Goal: Use online tool/utility: Use online tool/utility

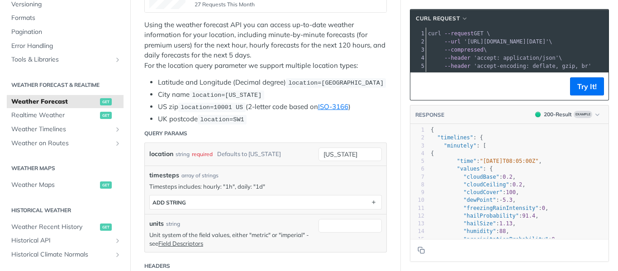
scroll to position [226, 0]
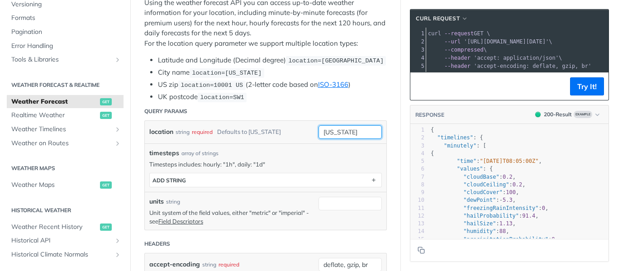
click at [355, 125] on input "[US_STATE]" at bounding box center [349, 132] width 63 height 14
drag, startPoint x: 338, startPoint y: 120, endPoint x: 269, endPoint y: 118, distance: 69.3
click at [269, 121] on div "location string required Defaults to [US_STATE] [US_STATE] required type : stri…" at bounding box center [266, 132] width 242 height 23
paste input "14°10'12.0_N 121°15'25.2_E"
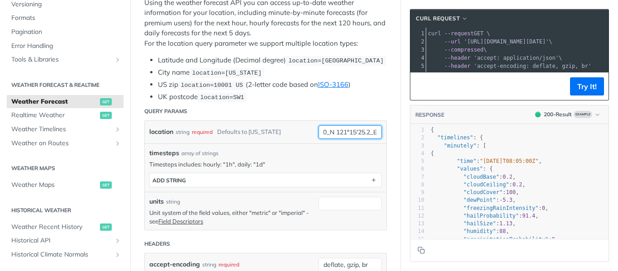
click at [365, 125] on input "14°10'12.0_N 121°15'25.2_E" at bounding box center [349, 132] width 63 height 14
type input "14°10'12.0 N 121°15'25.2 E"
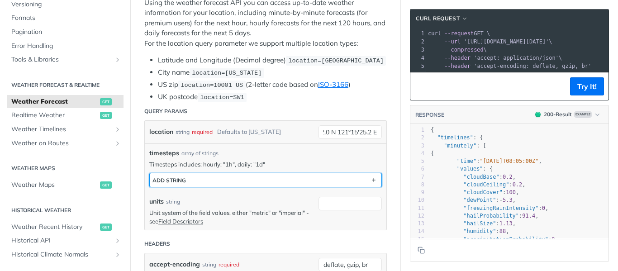
click at [225, 173] on button "ADD string" at bounding box center [266, 180] width 232 height 14
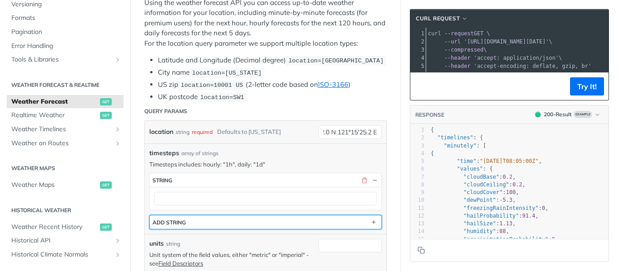
scroll to position [0, 0]
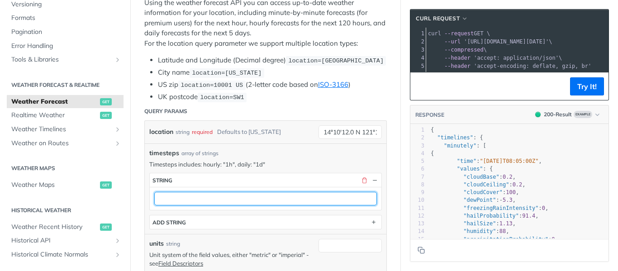
click at [190, 192] on input "text" at bounding box center [265, 199] width 223 height 14
type input "1d"
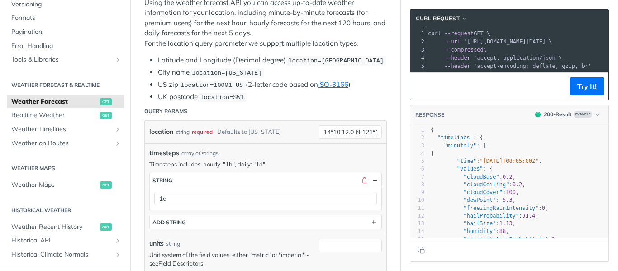
click at [579, 92] on button "Try It!" at bounding box center [587, 86] width 34 height 18
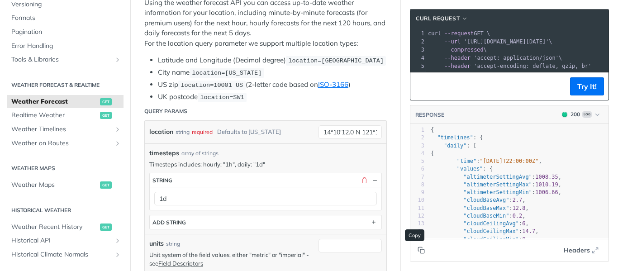
click at [418, 252] on button "Copy to clipboard" at bounding box center [421, 250] width 13 height 14
